Goal: Task Accomplishment & Management: Use online tool/utility

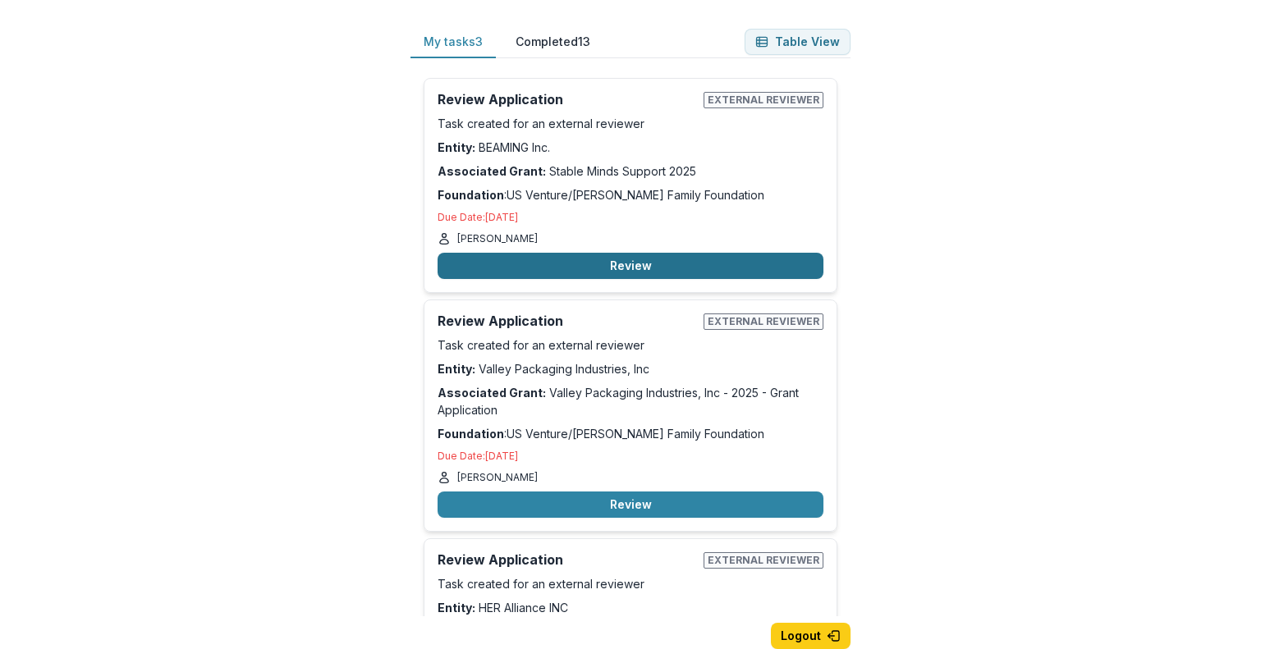
click at [591, 275] on button "Review" at bounding box center [631, 266] width 386 height 26
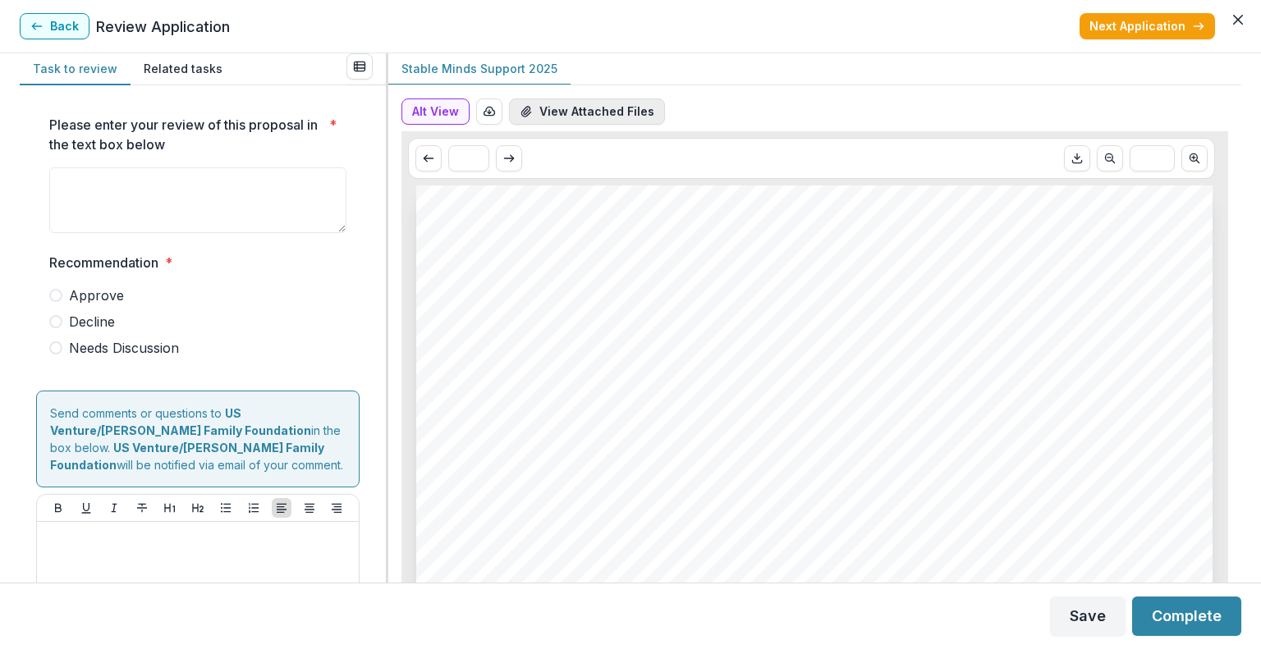
click at [571, 111] on button "View Attached Files" at bounding box center [587, 112] width 156 height 26
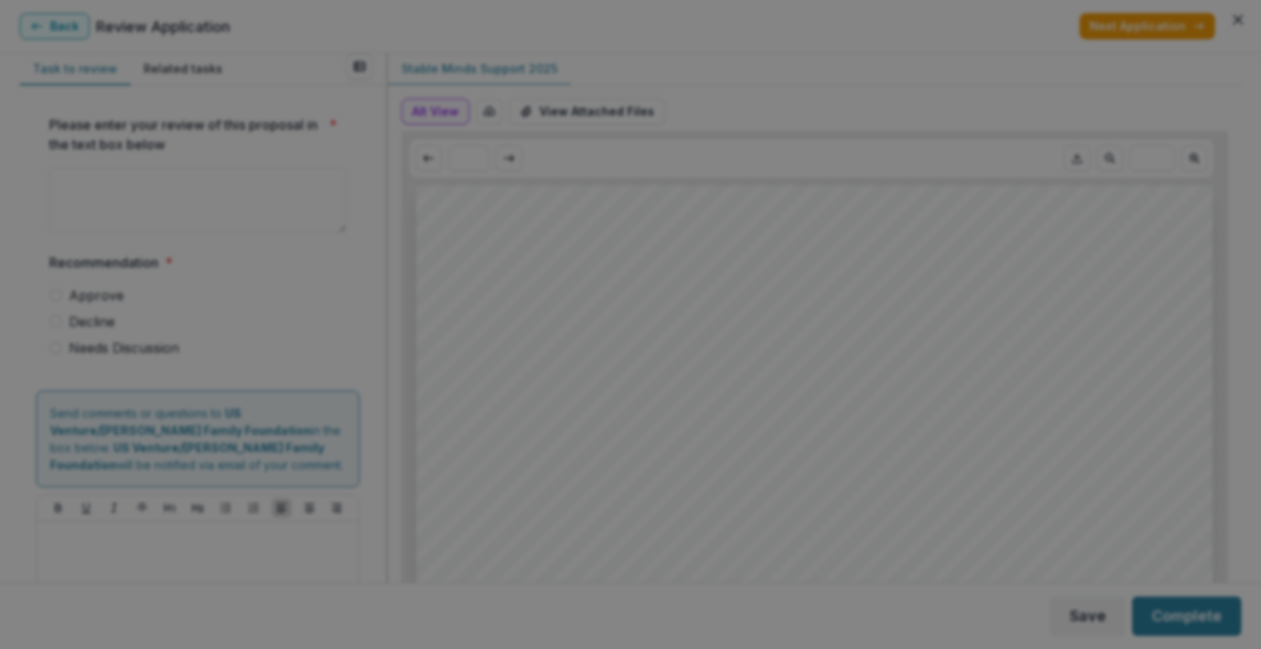
click at [1233, 25] on icon "Close" at bounding box center [1238, 20] width 10 height 10
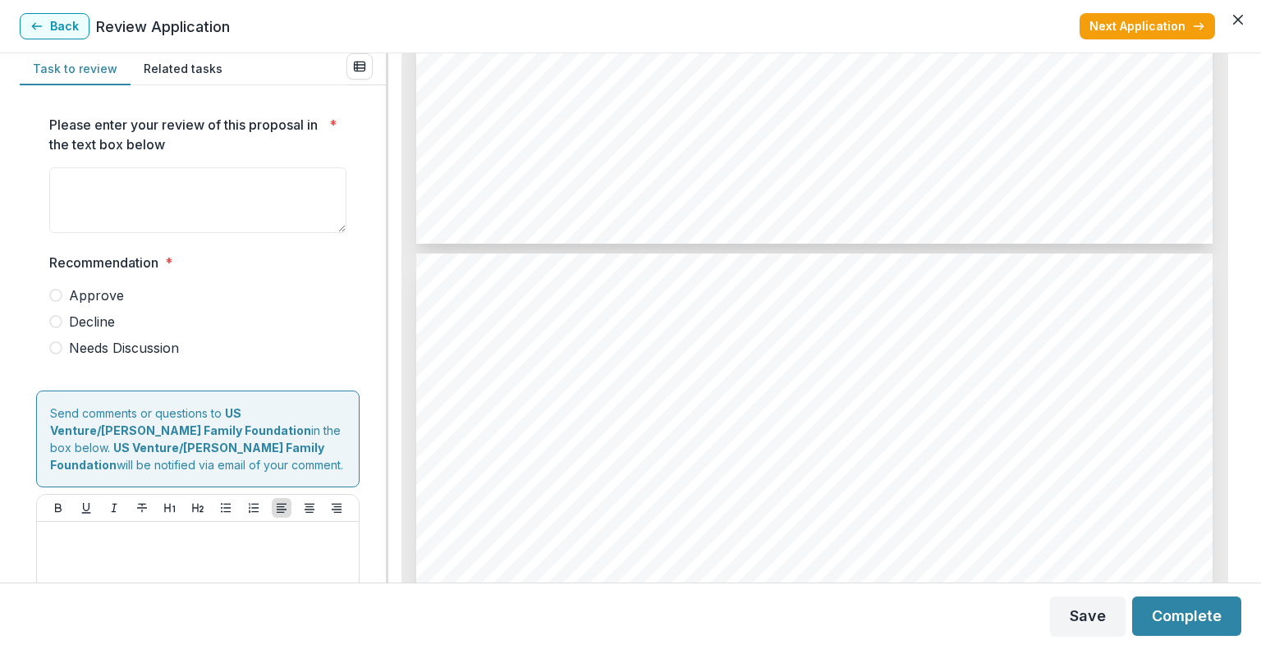
scroll to position [5611, 0]
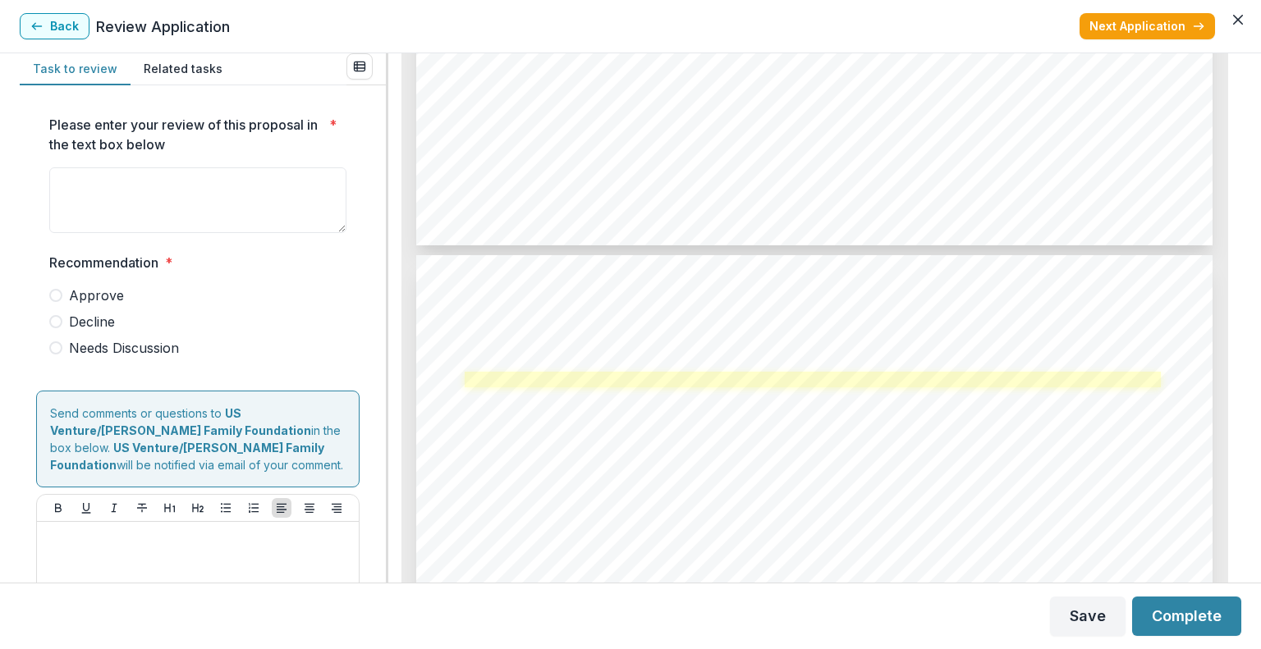
click at [715, 384] on link at bounding box center [813, 380] width 696 height 16
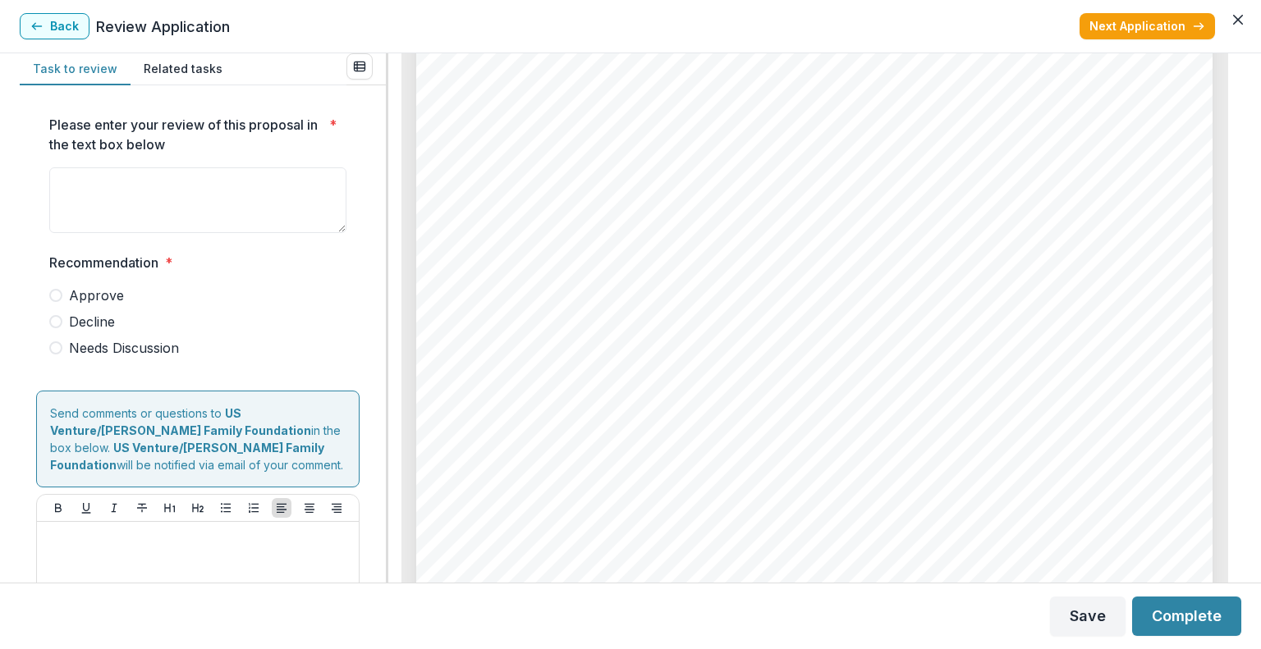
scroll to position [4921, 0]
click at [45, 19] on button "Back" at bounding box center [55, 26] width 70 height 26
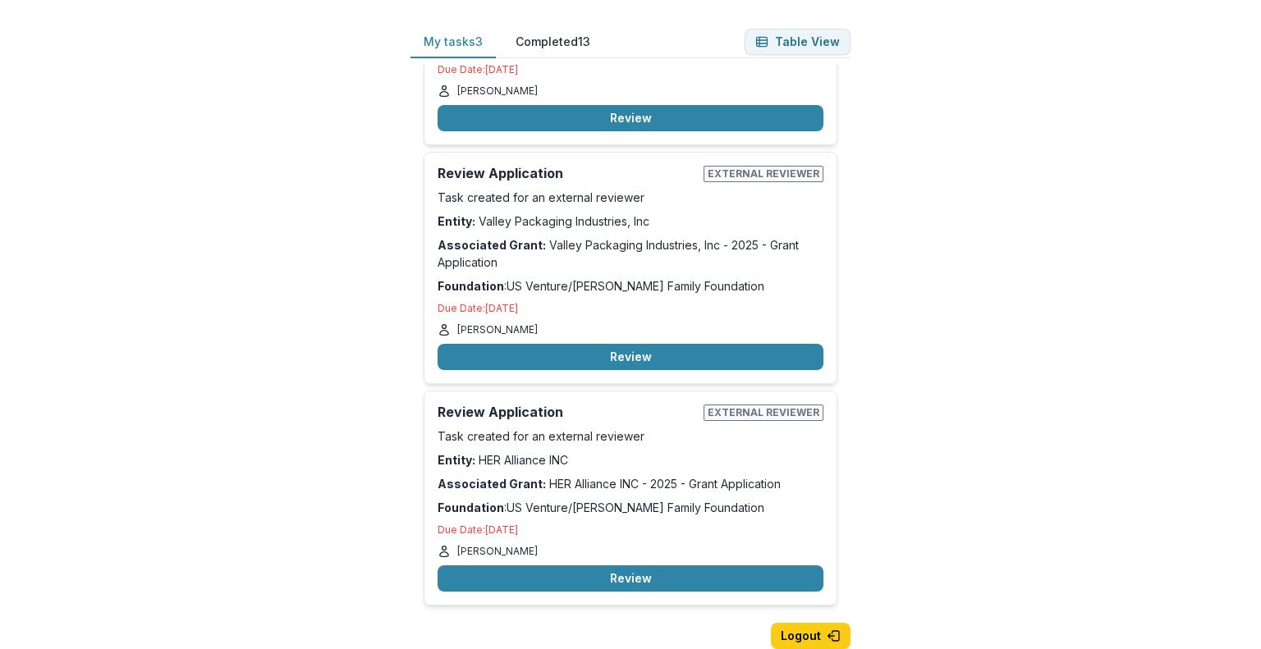
scroll to position [146, 0]
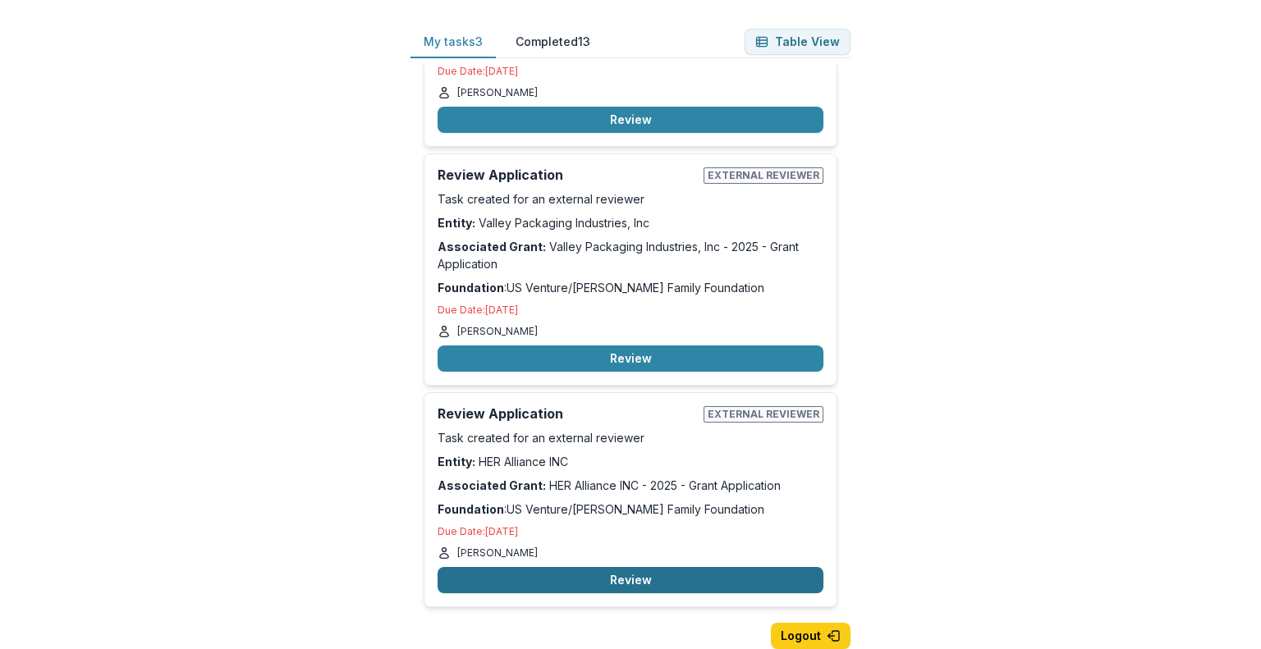
click at [618, 570] on button "Review" at bounding box center [631, 580] width 386 height 26
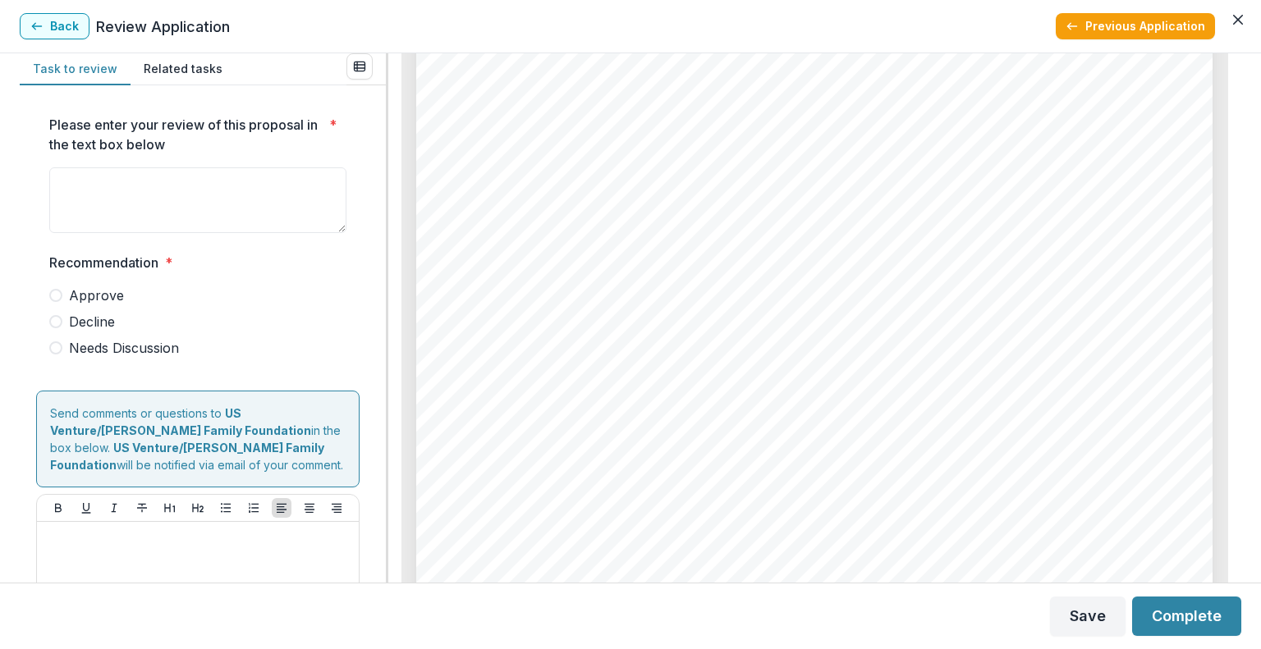
scroll to position [2975, 0]
click at [62, 17] on button "Back" at bounding box center [55, 26] width 70 height 26
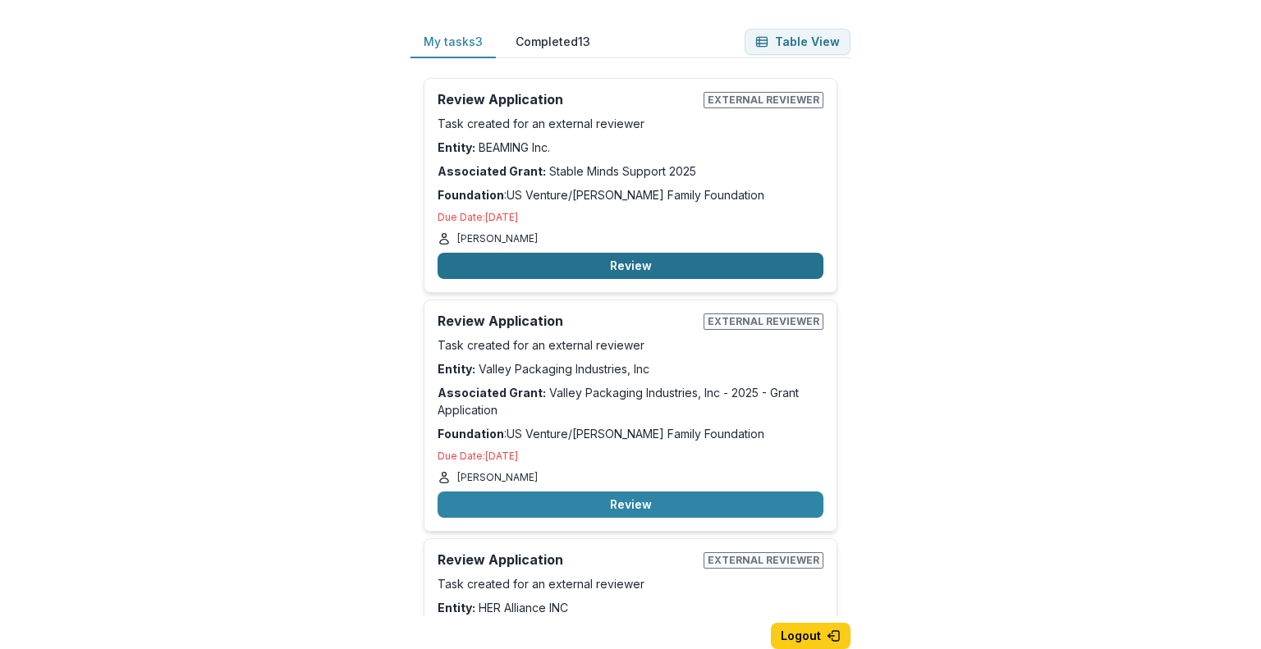
click at [635, 268] on button "Review" at bounding box center [631, 266] width 386 height 26
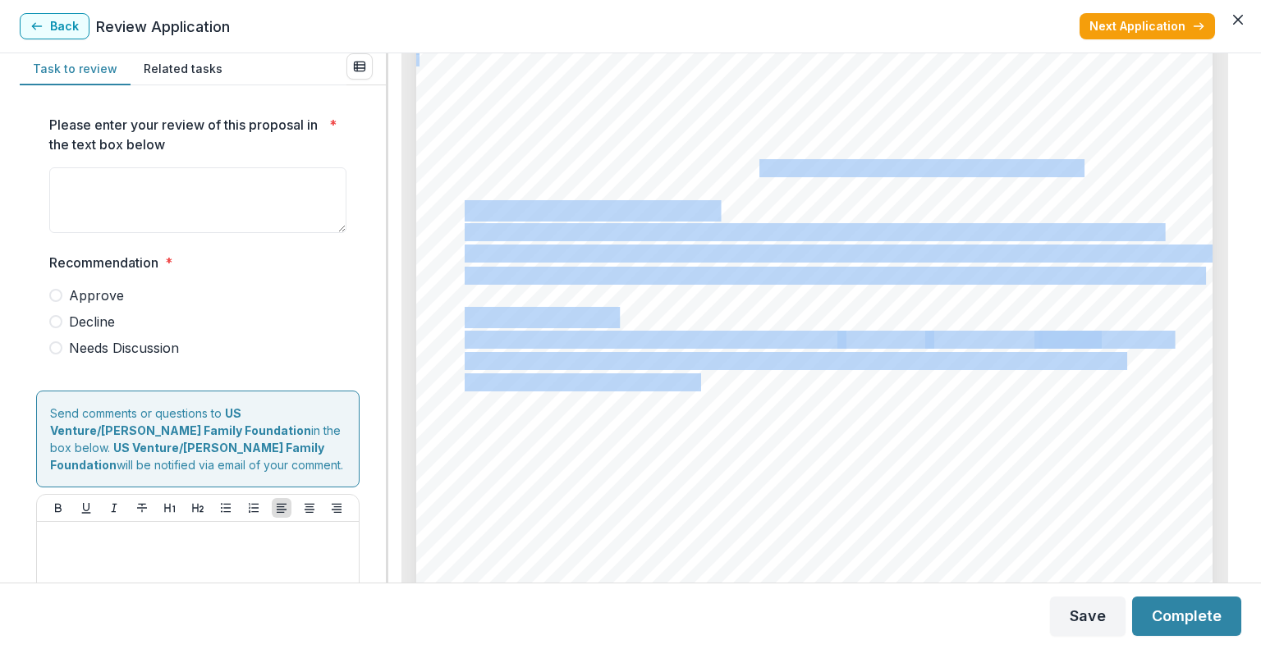
drag, startPoint x: 696, startPoint y: 378, endPoint x: 794, endPoint y: 31, distance: 360.7
click at [794, 31] on section "Back Review Application Next Application Task to review Related tasks Please en…" at bounding box center [630, 324] width 1261 height 649
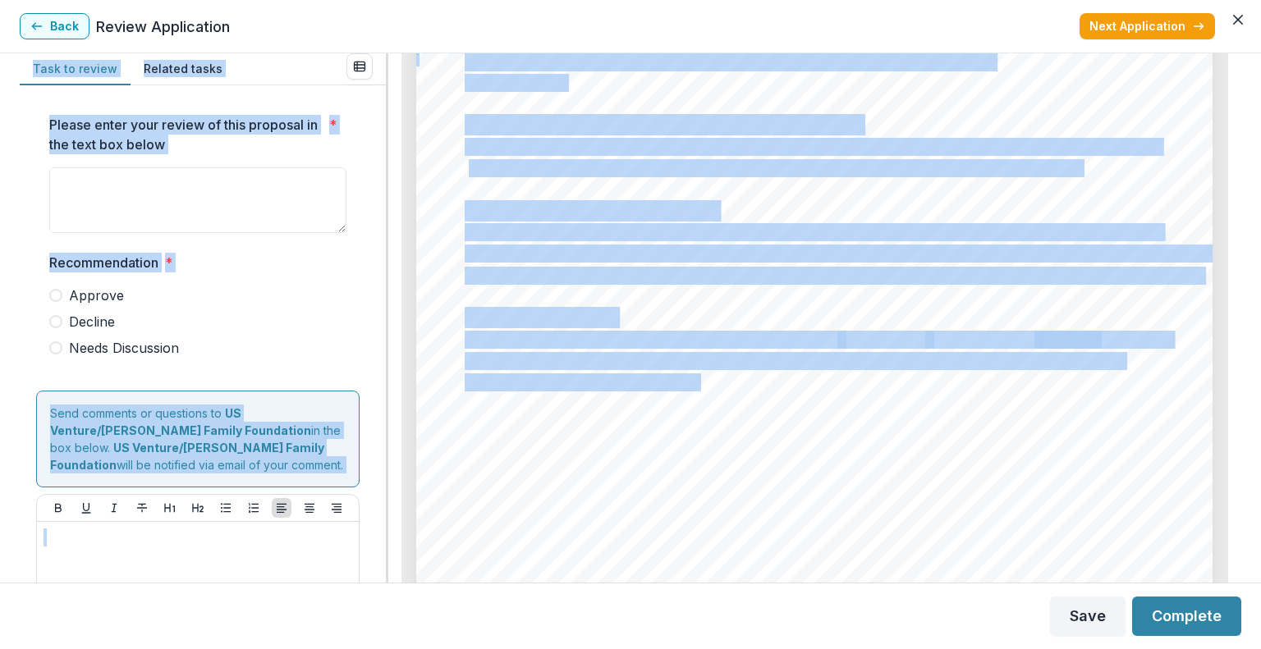
scroll to position [1427, 0]
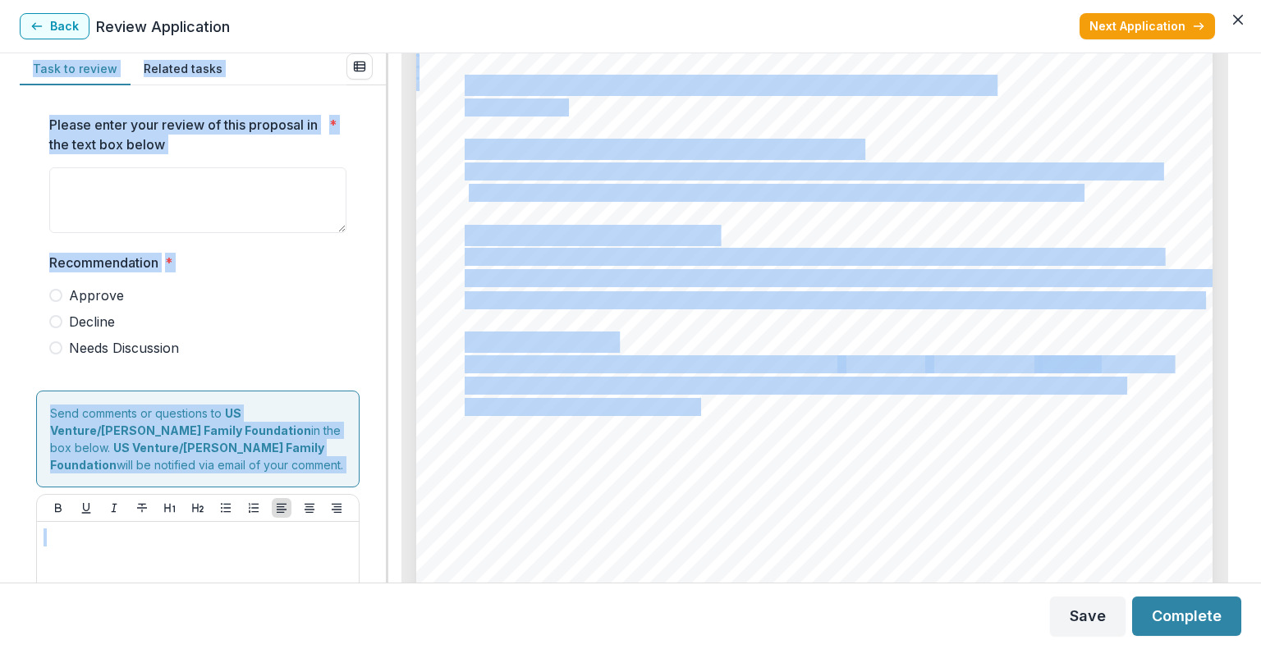
click at [715, 216] on div at bounding box center [814, 458] width 796 height 1127
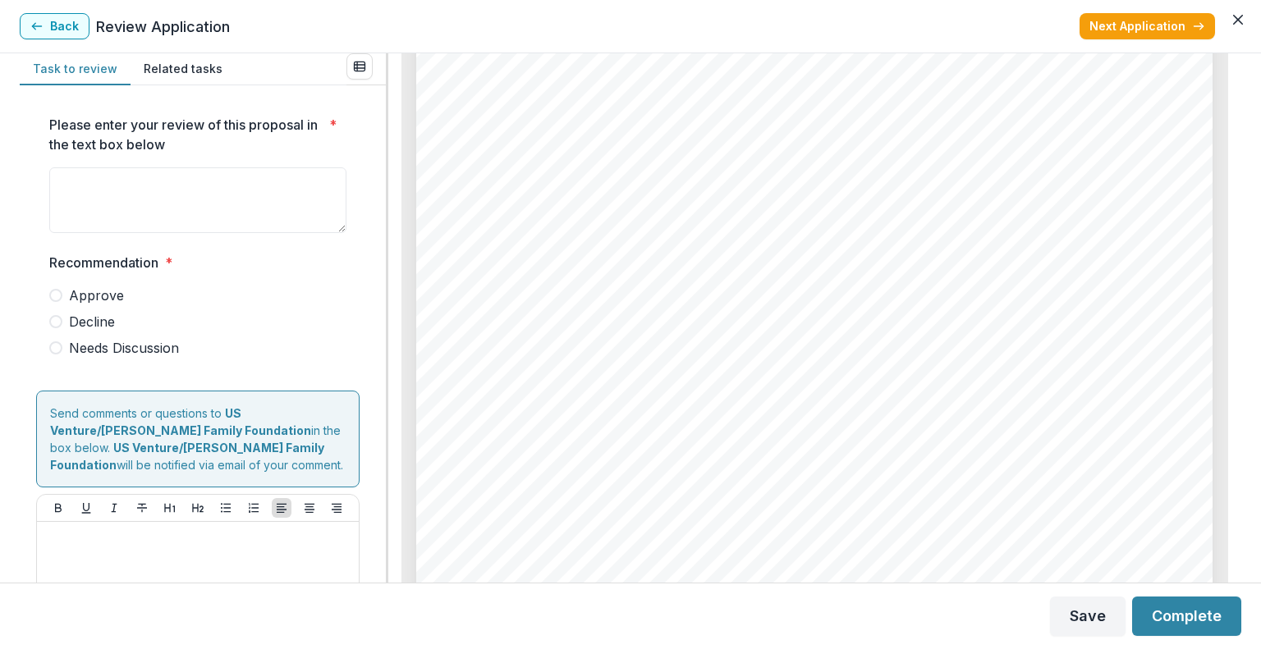
click at [715, 216] on div "Page: 2 Stable Minds Support 2025 Submission Responses Number of People This Gr…" at bounding box center [814, 458] width 796 height 1127
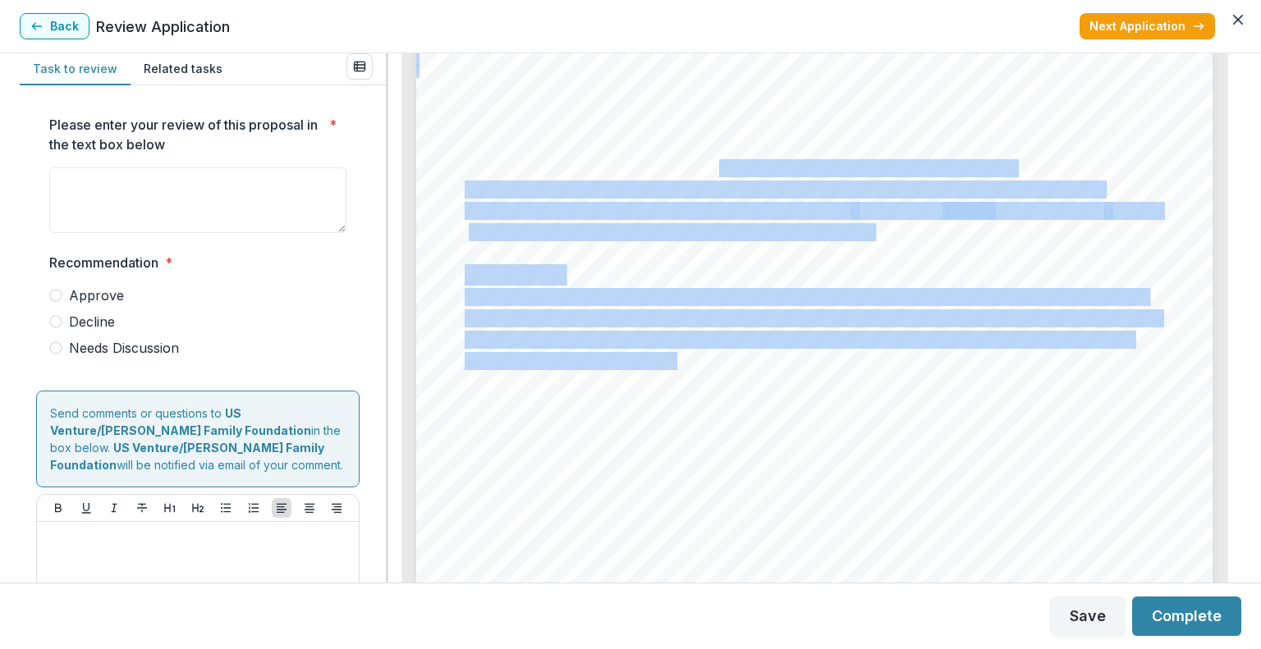
drag, startPoint x: 677, startPoint y: 368, endPoint x: 717, endPoint y: 62, distance: 308.0
click at [717, 62] on div "Page: 5 Stable Minds Support 2025 Gloria De Lutheran 500 Committed Bader Philan…" at bounding box center [814, 433] width 796 height 1127
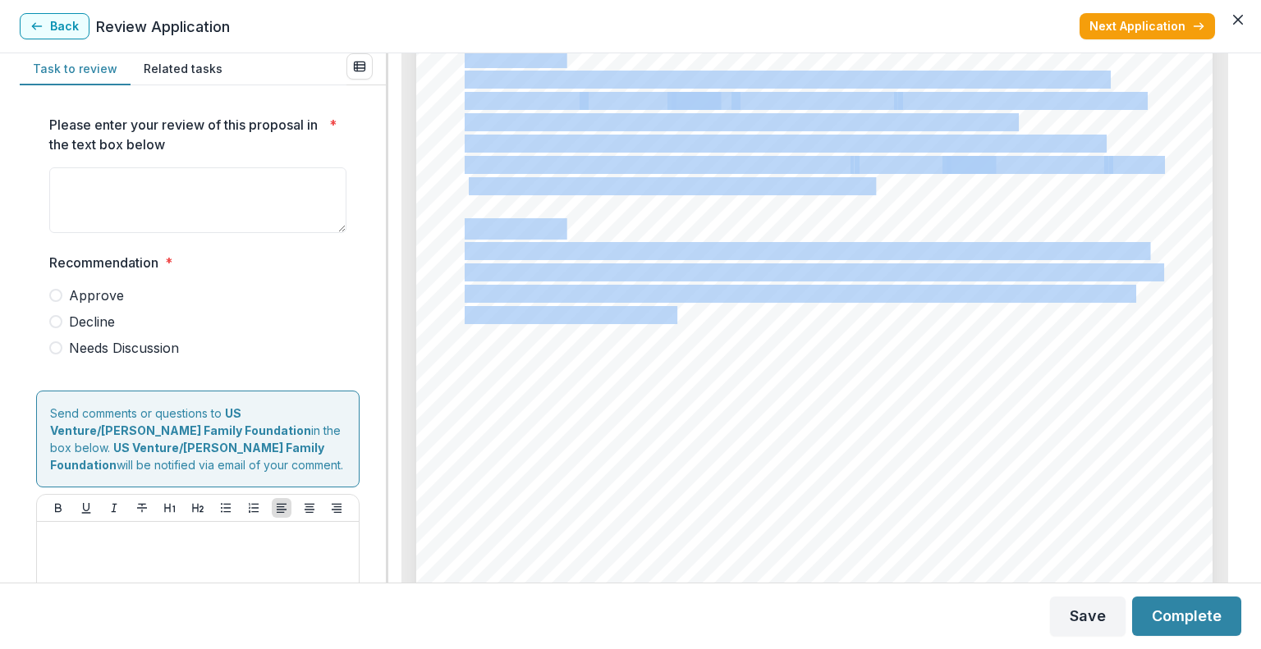
scroll to position [4907, 0]
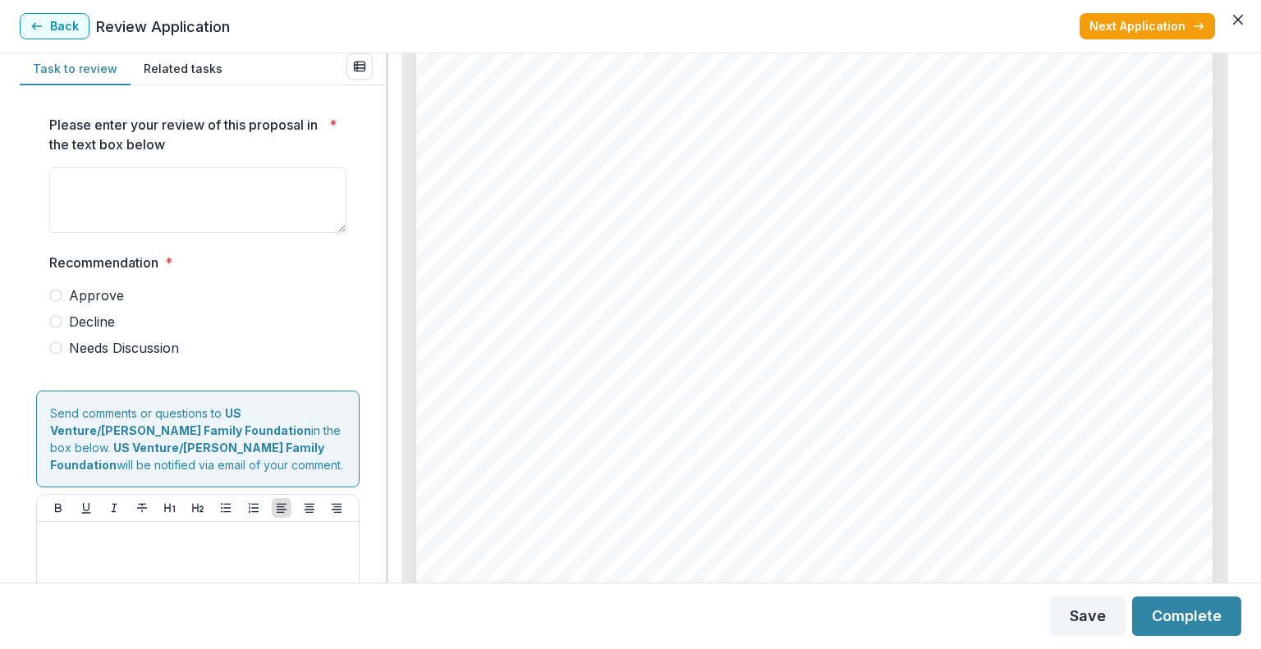
click at [699, 368] on div "Page: 5 Stable Minds Support 2025 Gloria De Lutheran 500 Committed Bader Philan…" at bounding box center [814, 386] width 796 height 1127
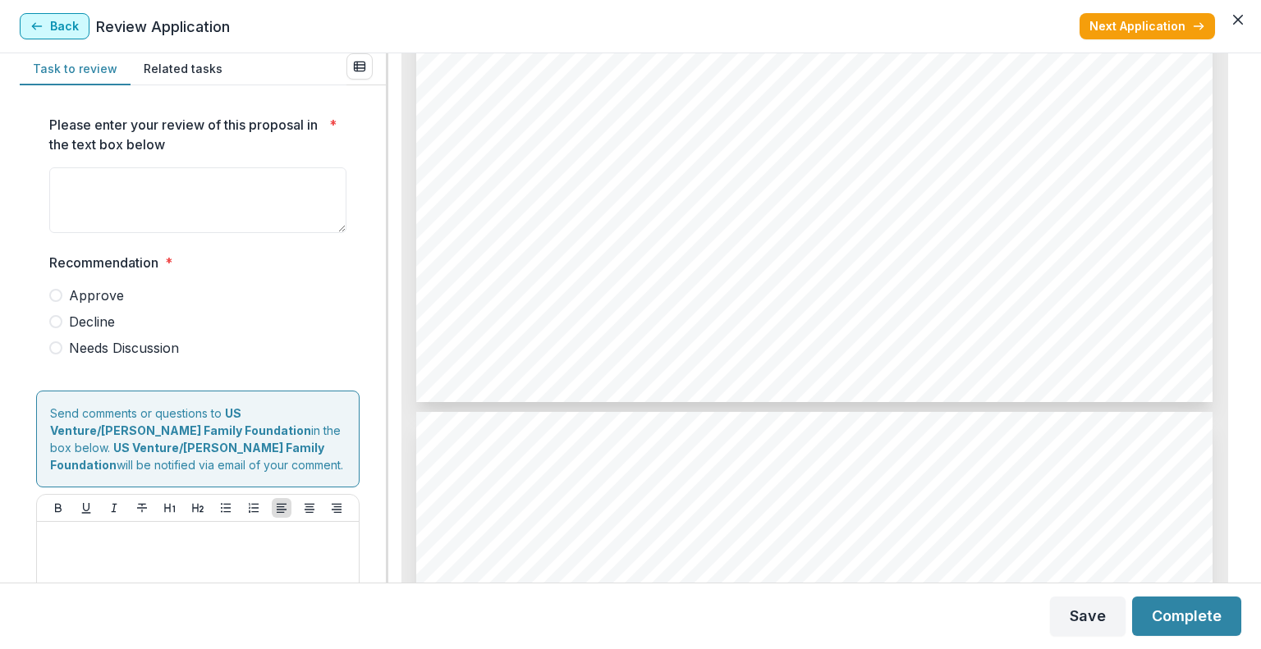
click at [42, 29] on icon "button" at bounding box center [36, 26] width 13 height 13
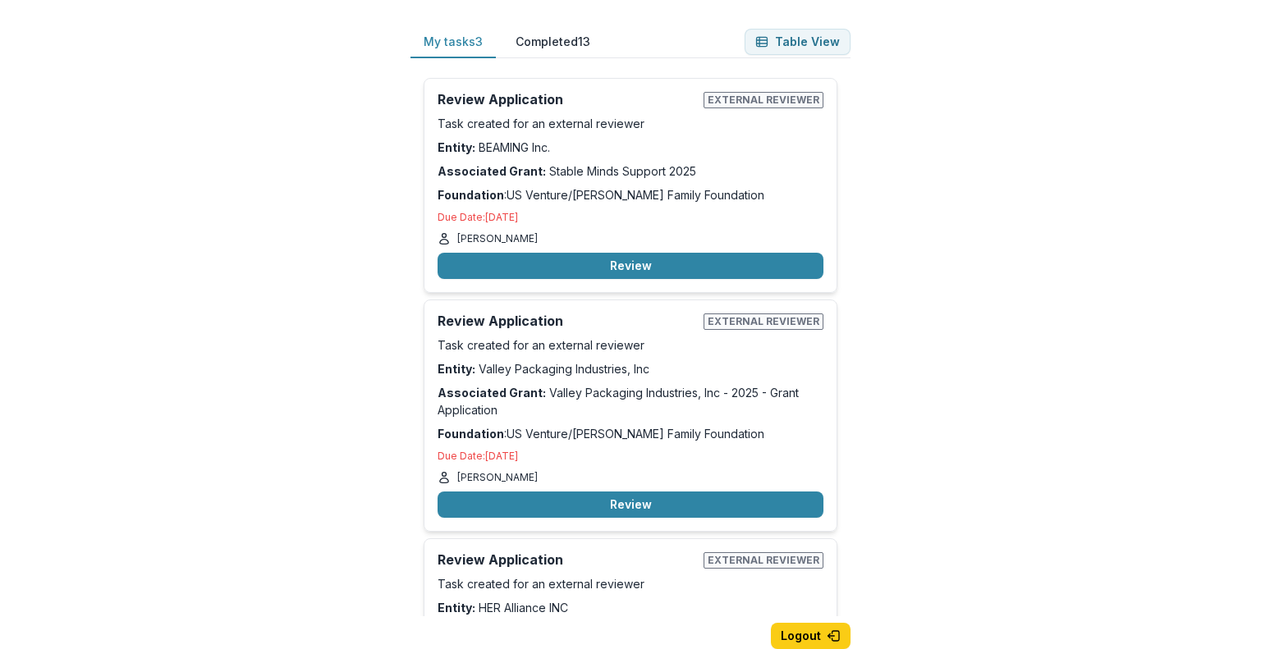
scroll to position [148, 0]
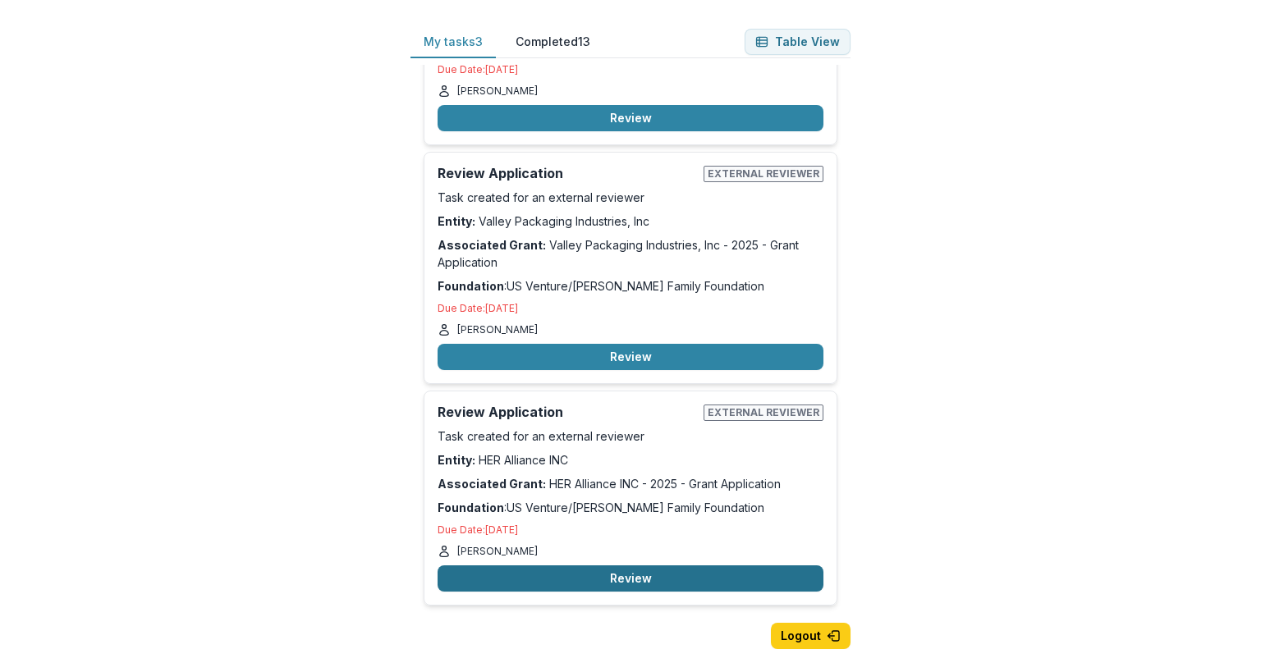
click at [634, 577] on button "Review" at bounding box center [631, 579] width 386 height 26
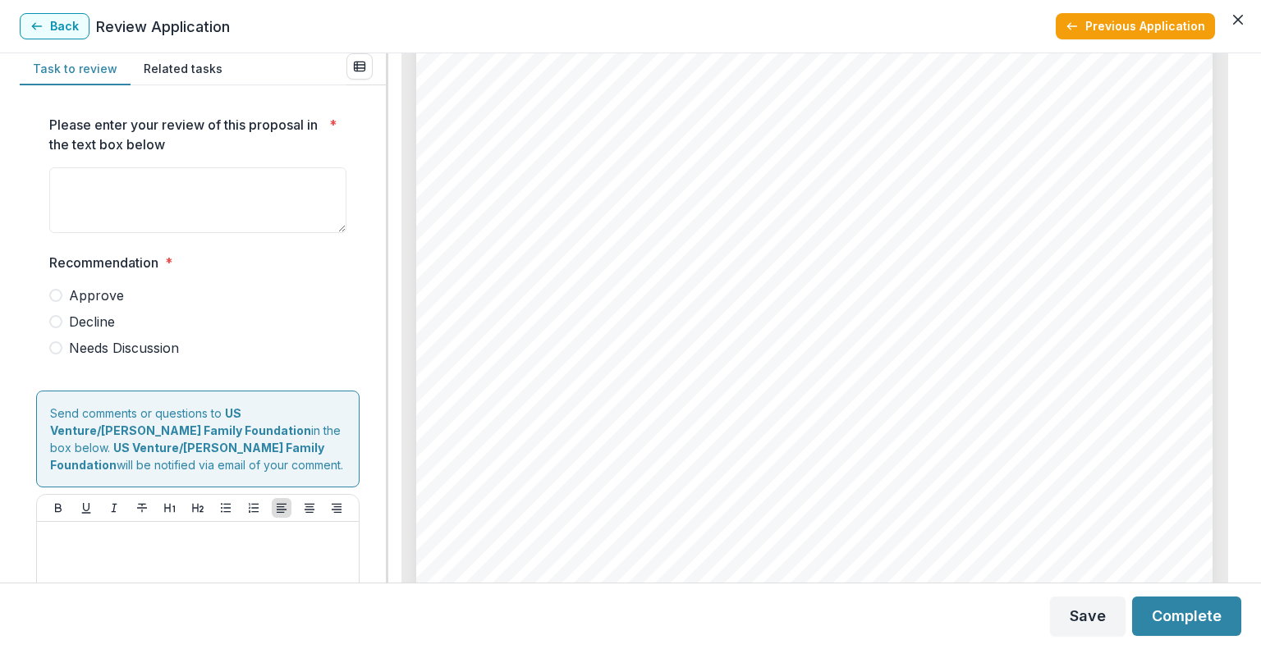
scroll to position [2991, 0]
drag, startPoint x: 591, startPoint y: 420, endPoint x: 502, endPoint y: 441, distance: 91.0
click at [502, 441] on span "HER Alliance will implement the "My Life, My Choice" curriculum in collaboratio…" at bounding box center [791, 446] width 653 height 16
click at [58, 28] on button "Back" at bounding box center [55, 26] width 70 height 26
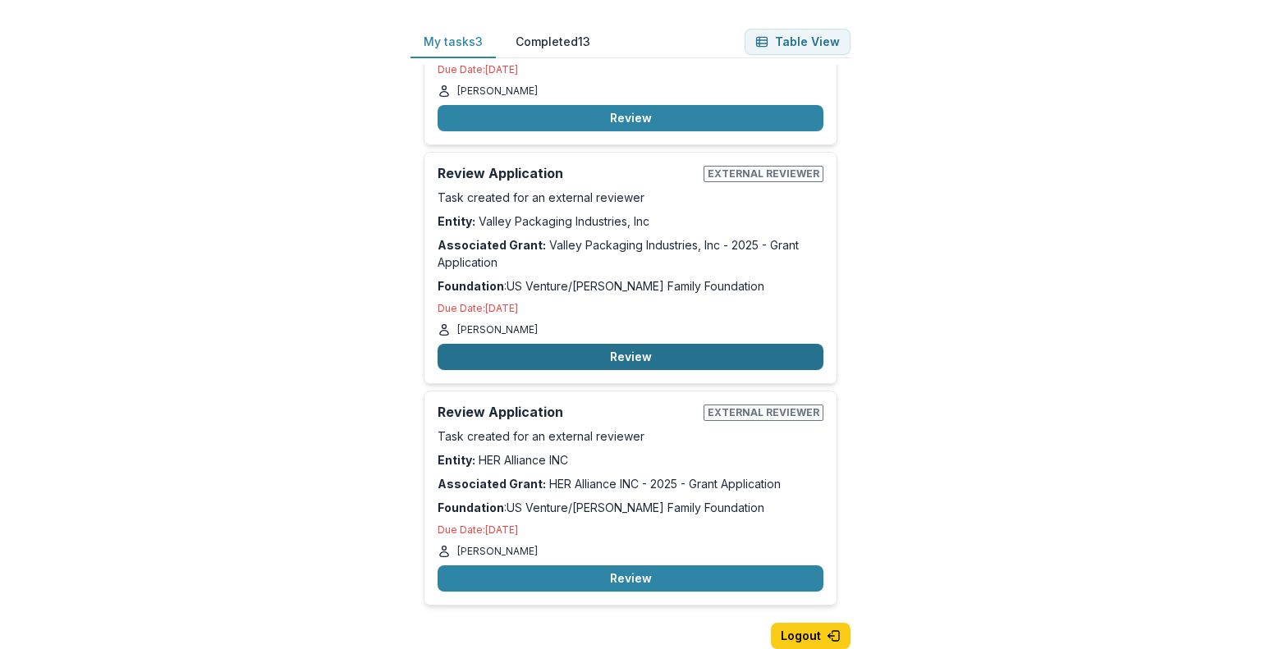
click at [594, 357] on button "Review" at bounding box center [631, 357] width 386 height 26
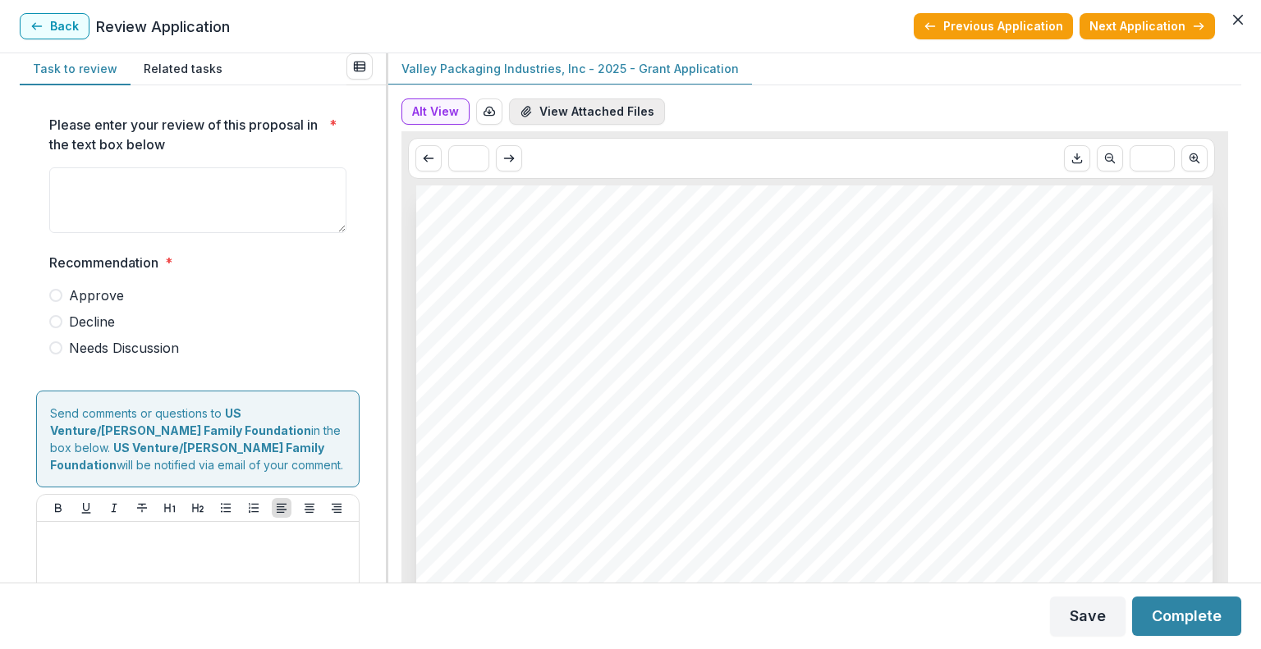
click at [617, 108] on button "View Attached Files" at bounding box center [587, 112] width 156 height 26
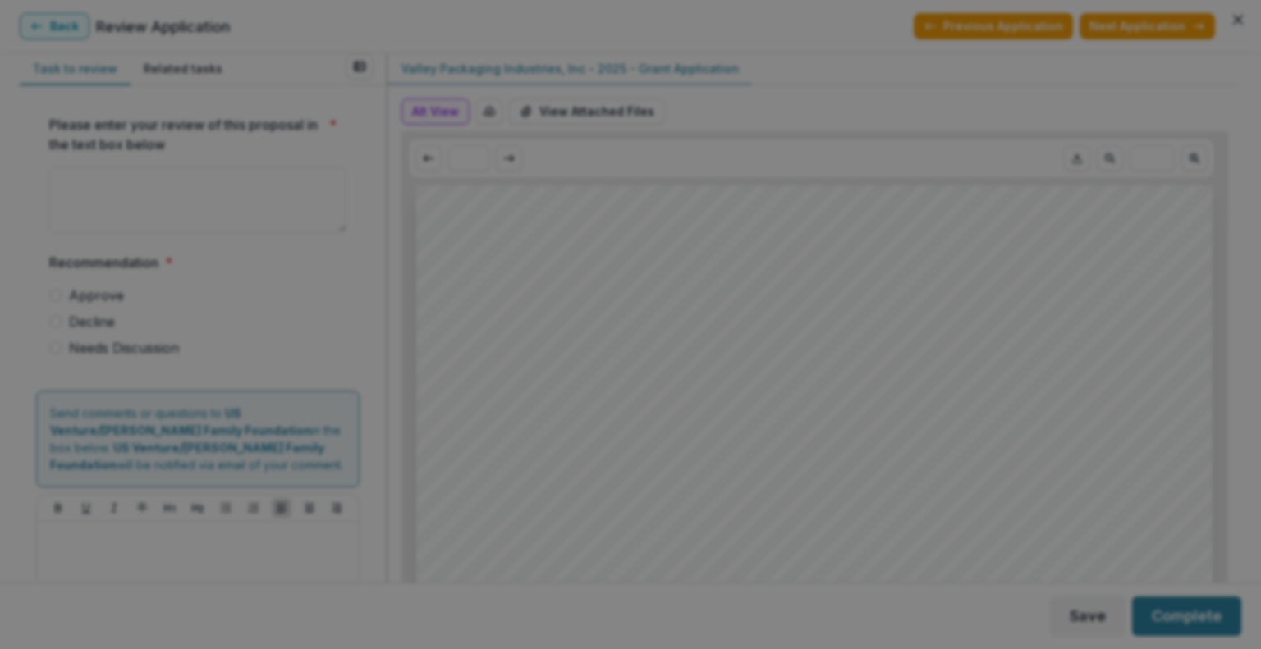
scroll to position [424, 0]
